Goal: Information Seeking & Learning: Learn about a topic

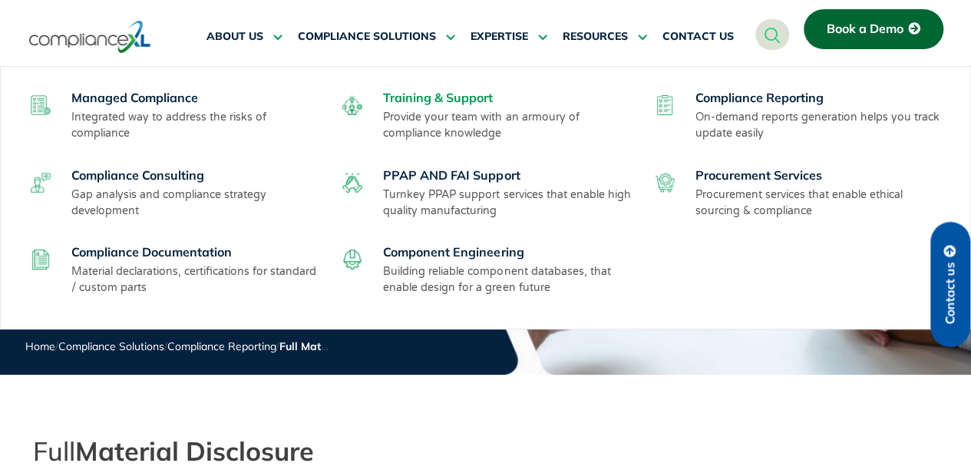
click at [407, 96] on link "Training & Support" at bounding box center [438, 97] width 110 height 15
click at [404, 102] on link "Training & Support" at bounding box center [438, 97] width 110 height 15
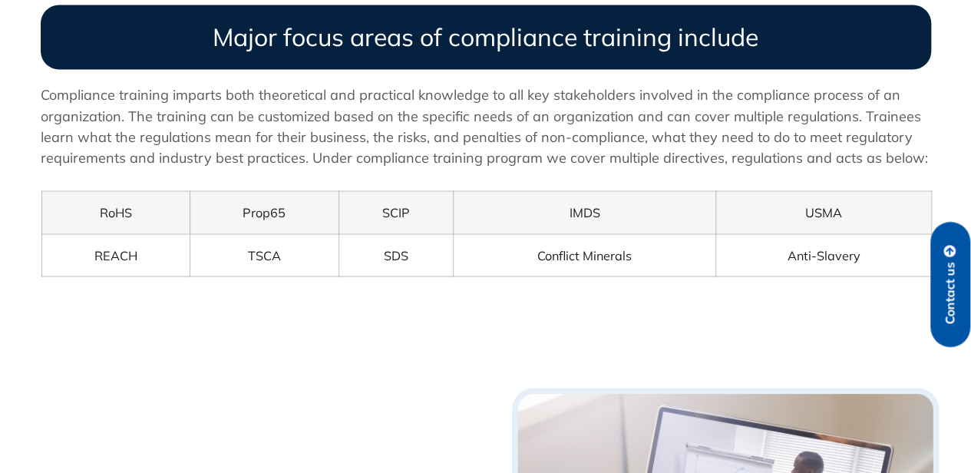
scroll to position [1354, 0]
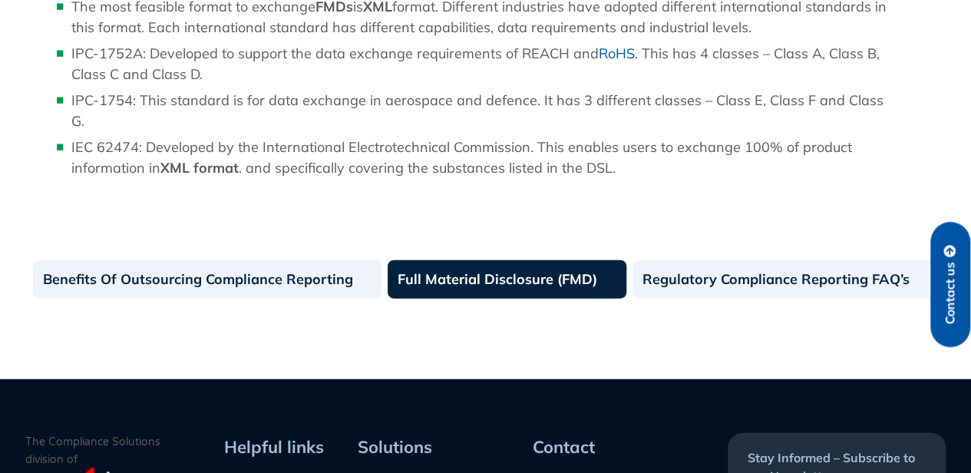
scroll to position [1691, 0]
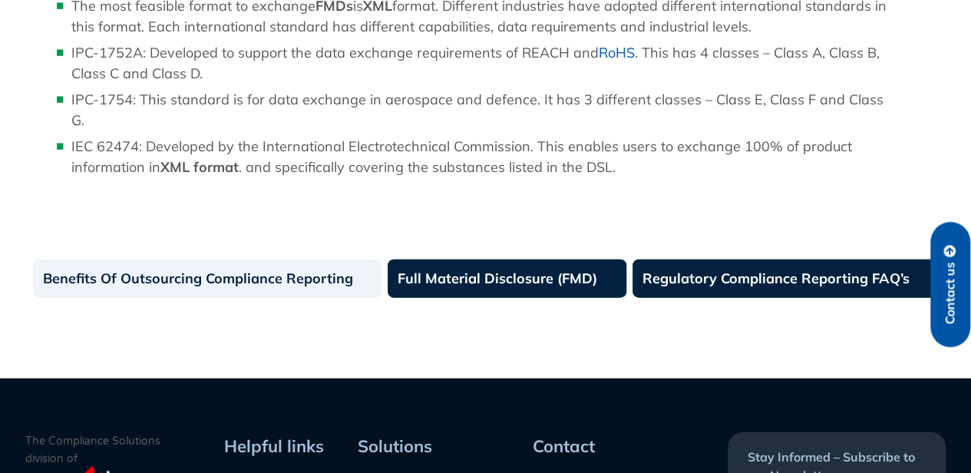
click at [691, 271] on link "Regulatory Compliance Reporting FAQ’s" at bounding box center [785, 278] width 306 height 38
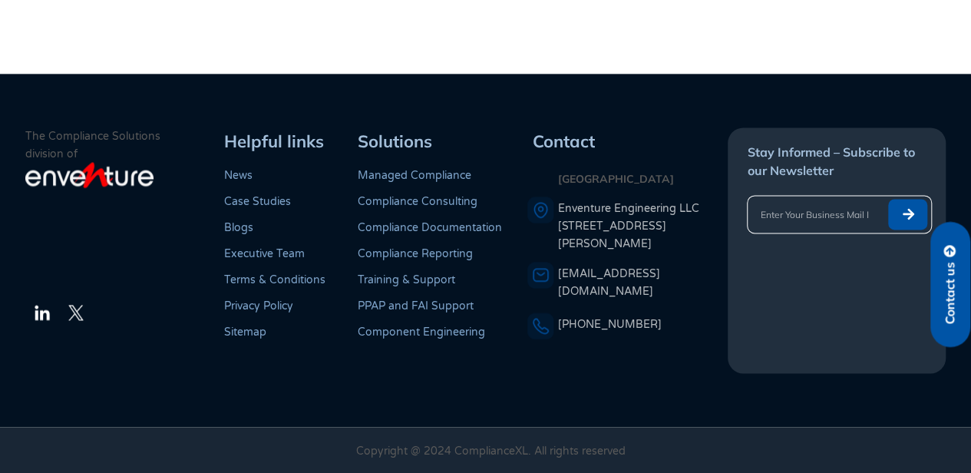
scroll to position [967, 0]
